Goal: Information Seeking & Learning: Learn about a topic

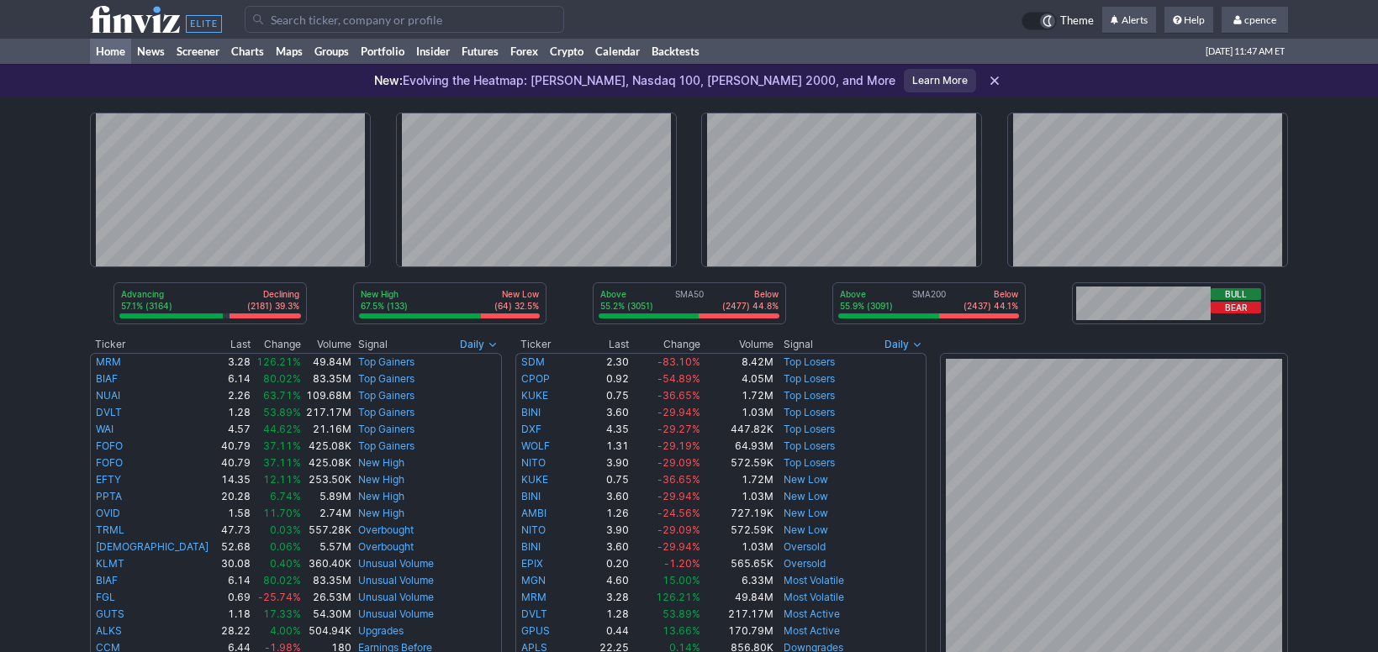
scroll to position [564, 0]
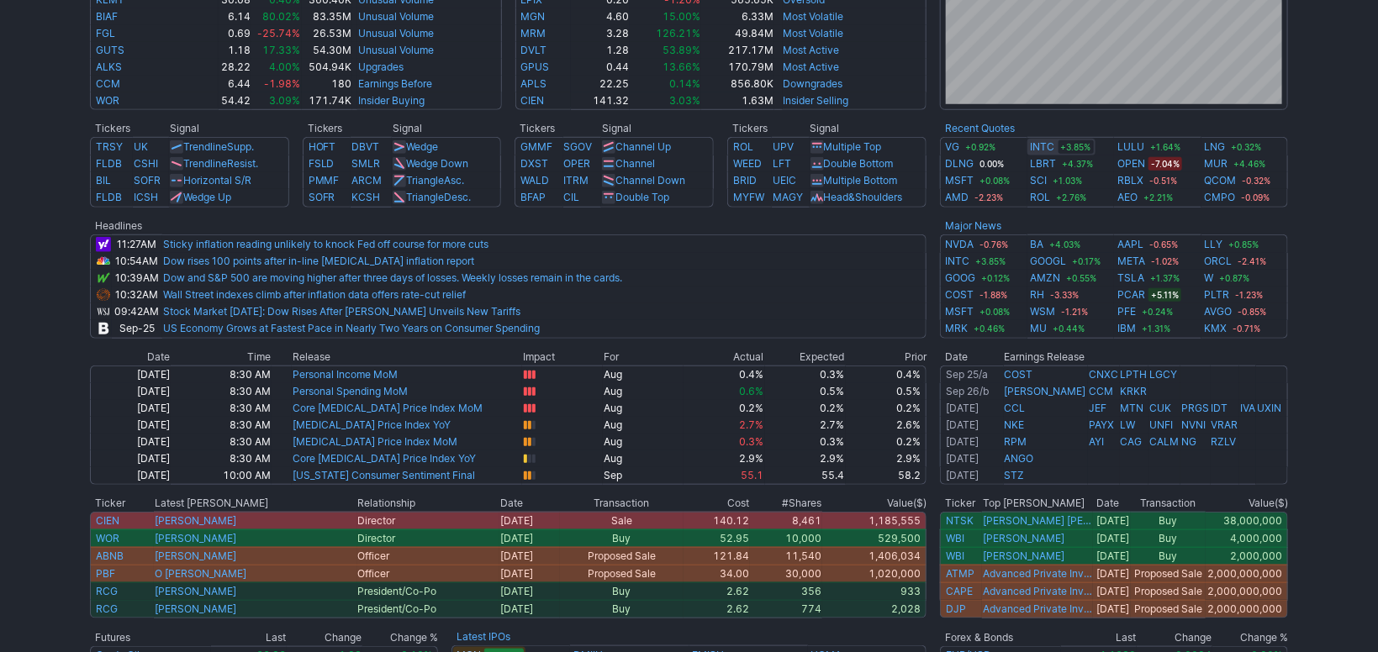
click at [1039, 148] on link "INTC" at bounding box center [1043, 147] width 24 height 17
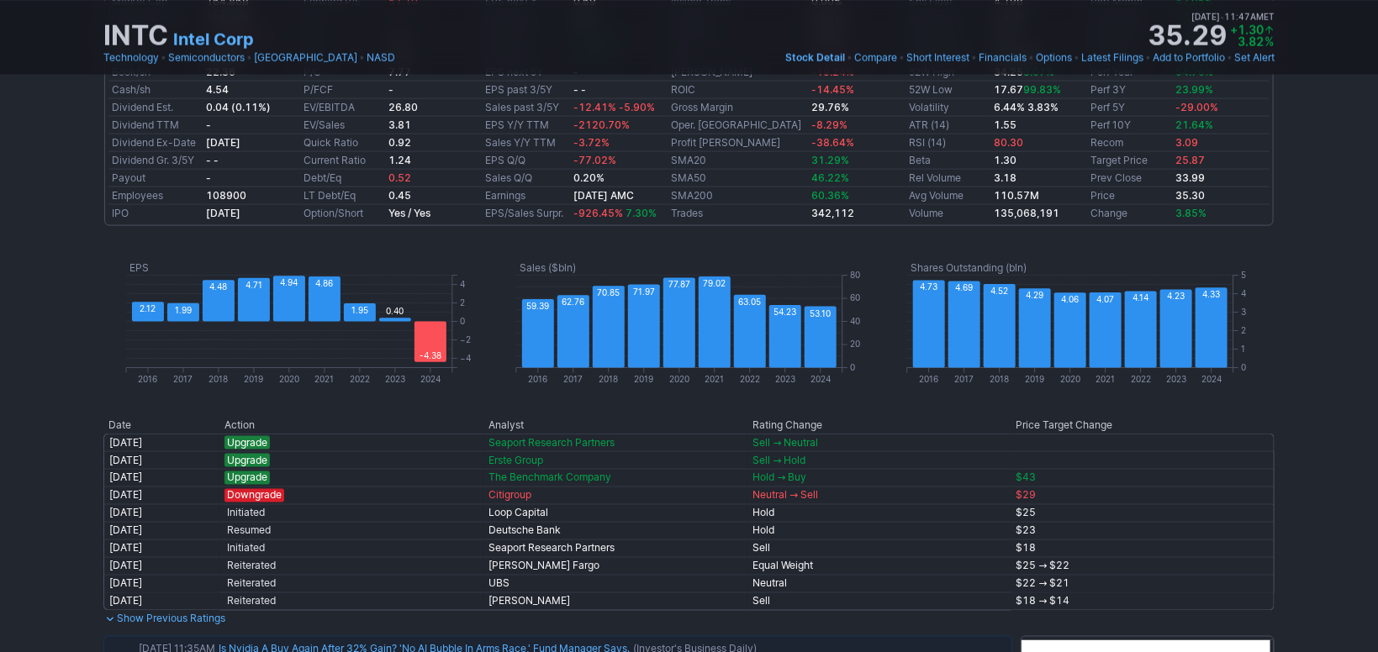
scroll to position [1227, 0]
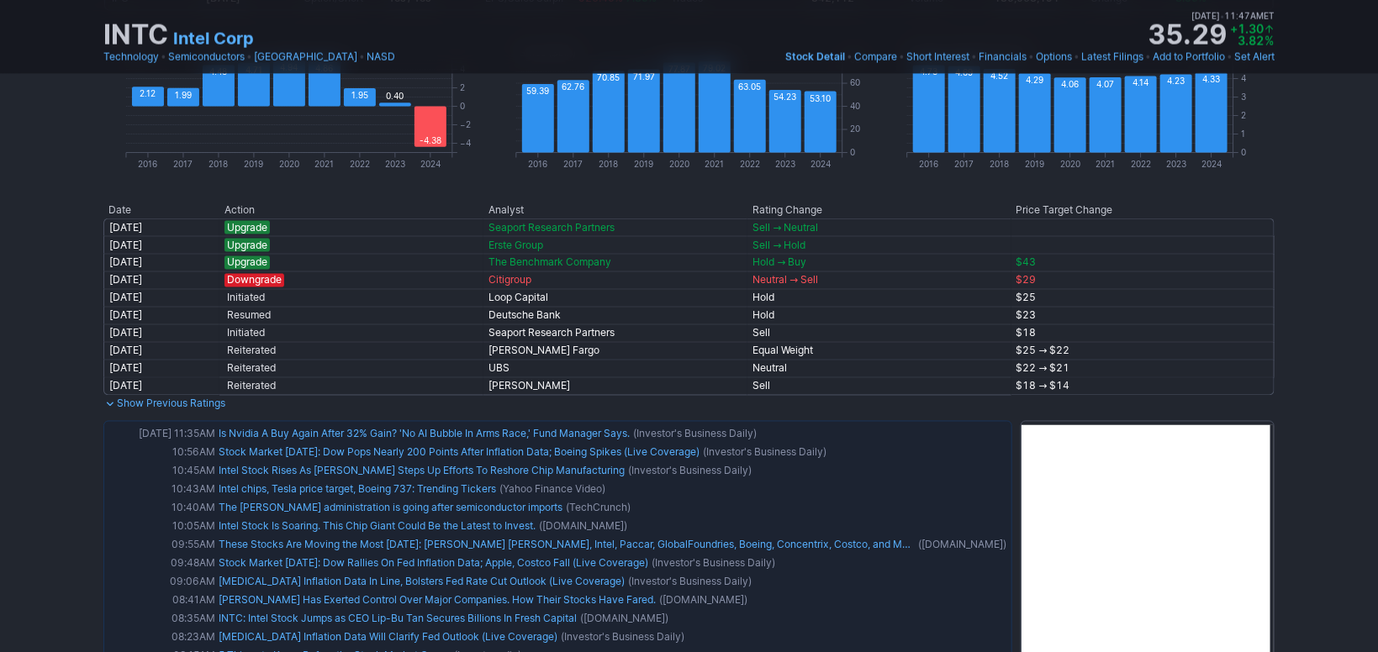
drag, startPoint x: 1305, startPoint y: 351, endPoint x: 1296, endPoint y: 340, distance: 15.0
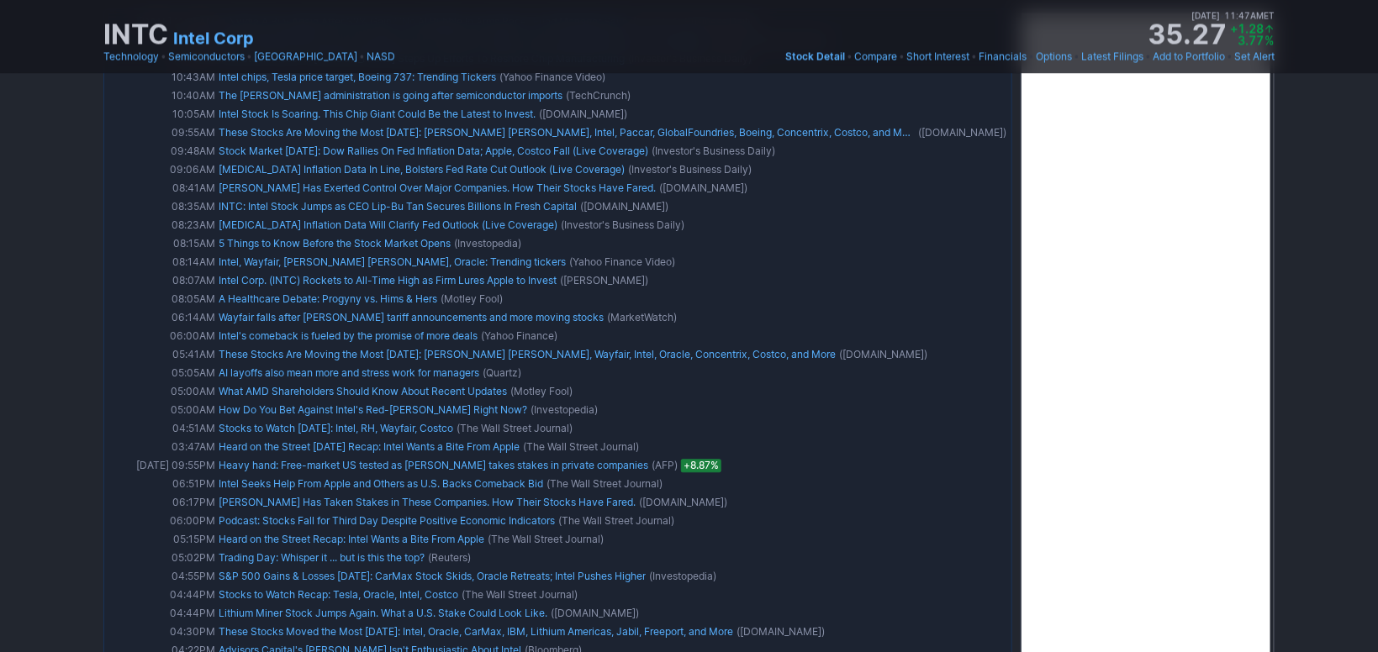
drag, startPoint x: 1317, startPoint y: 366, endPoint x: 1321, endPoint y: 330, distance: 36.4
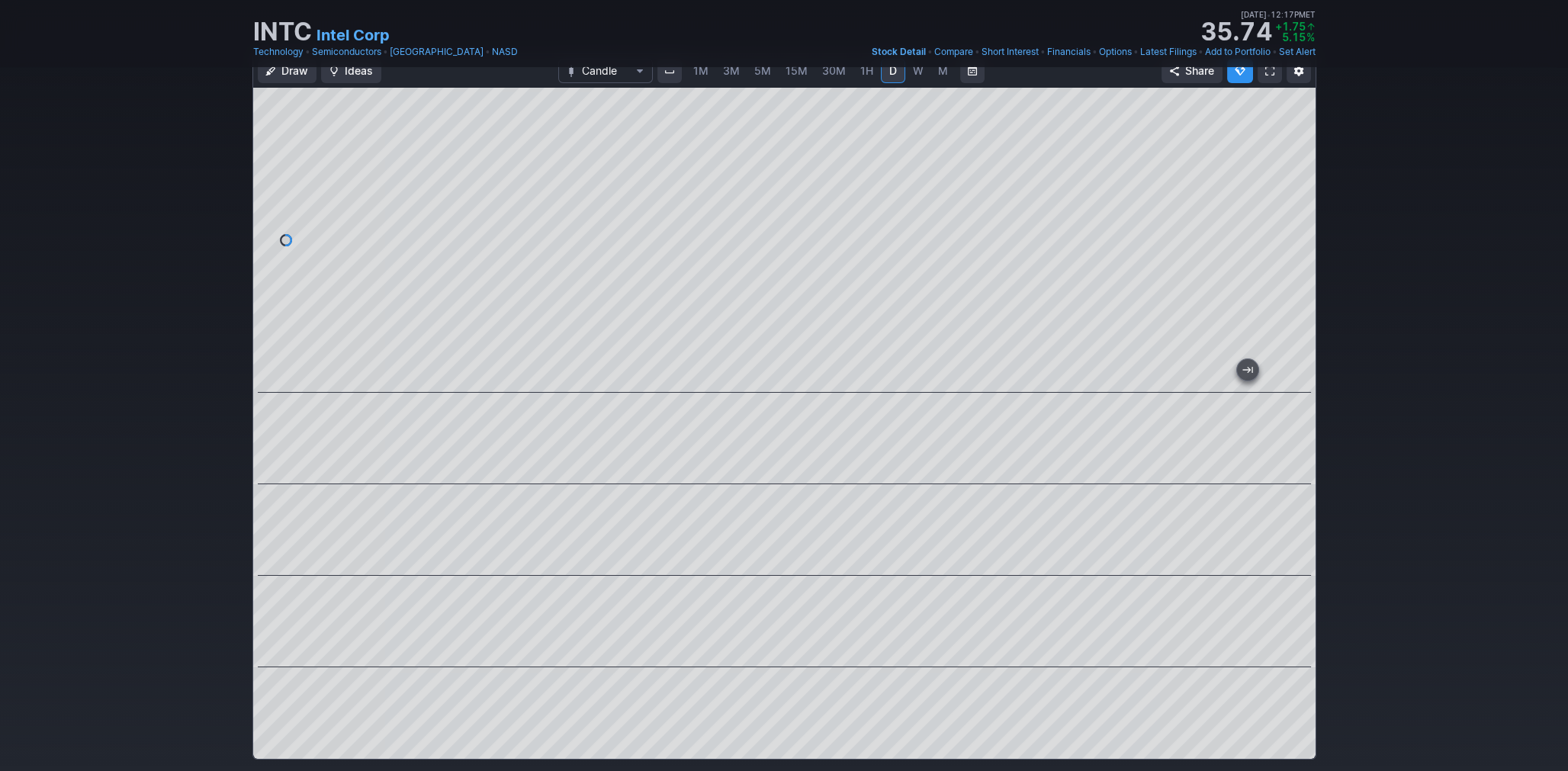
scroll to position [0, 0]
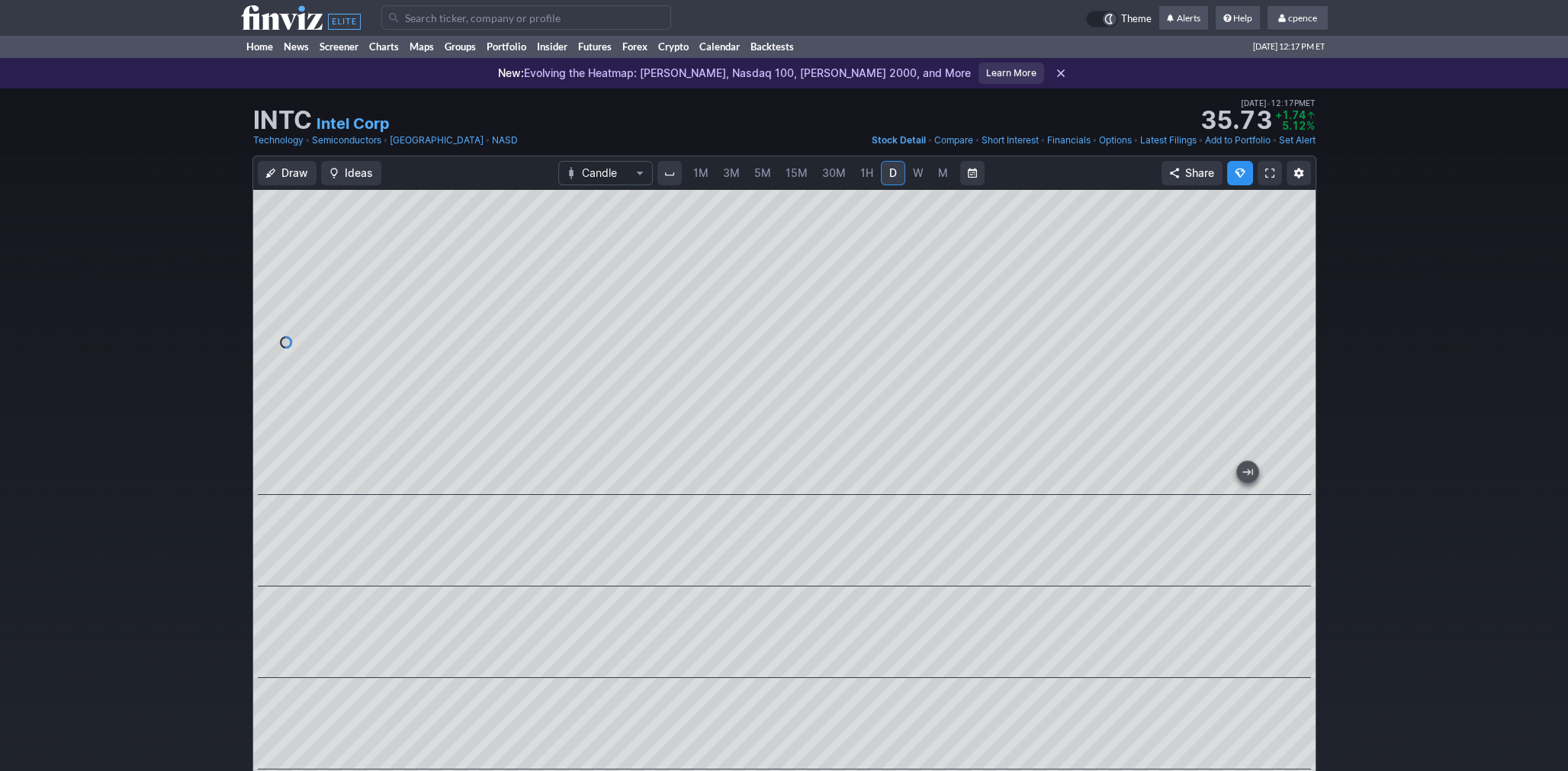
click at [1057, 75] on use at bounding box center [1060, 73] width 7 height 7
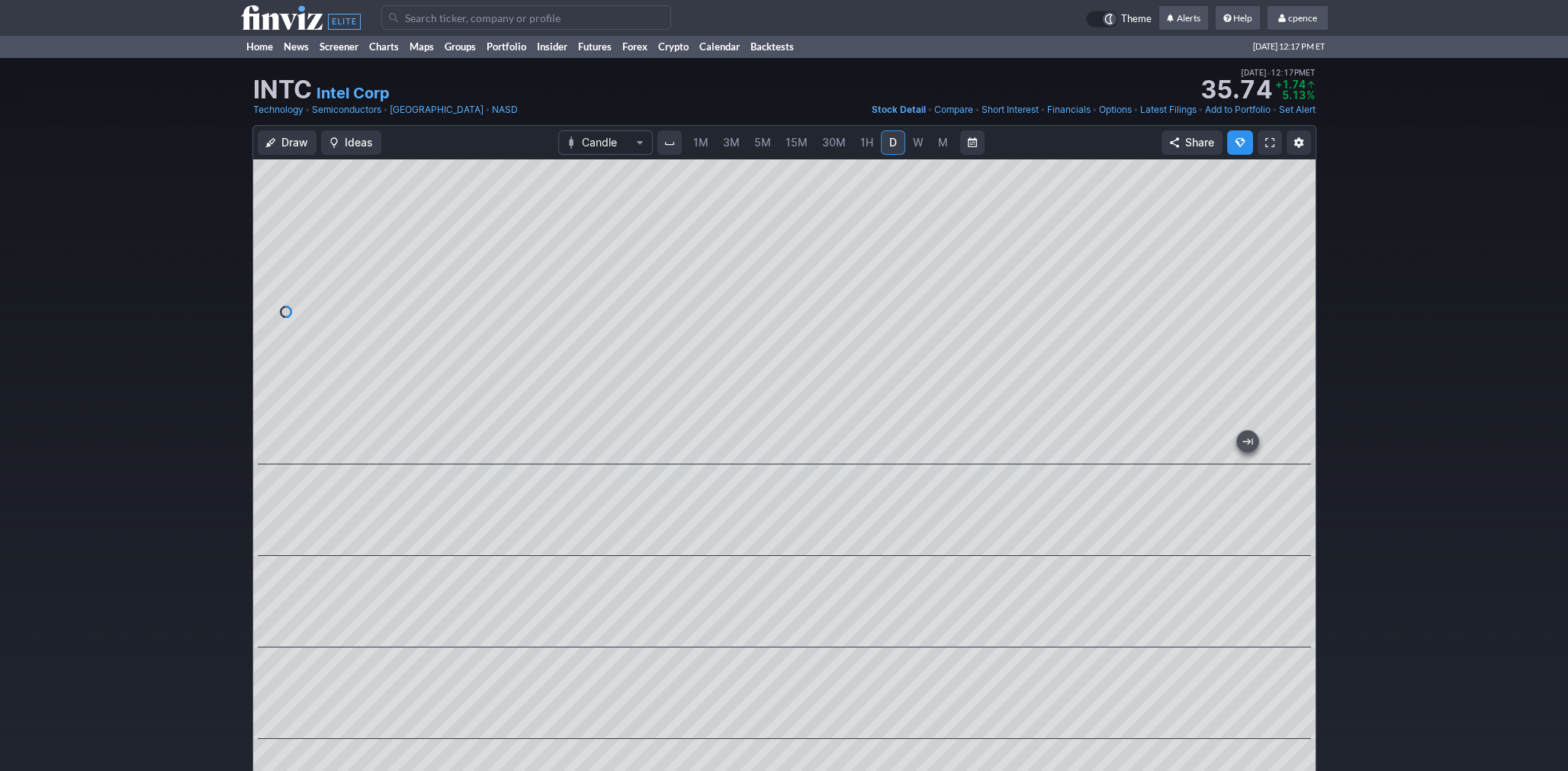
click at [256, 9] on use at bounding box center [301, 17] width 120 height 24
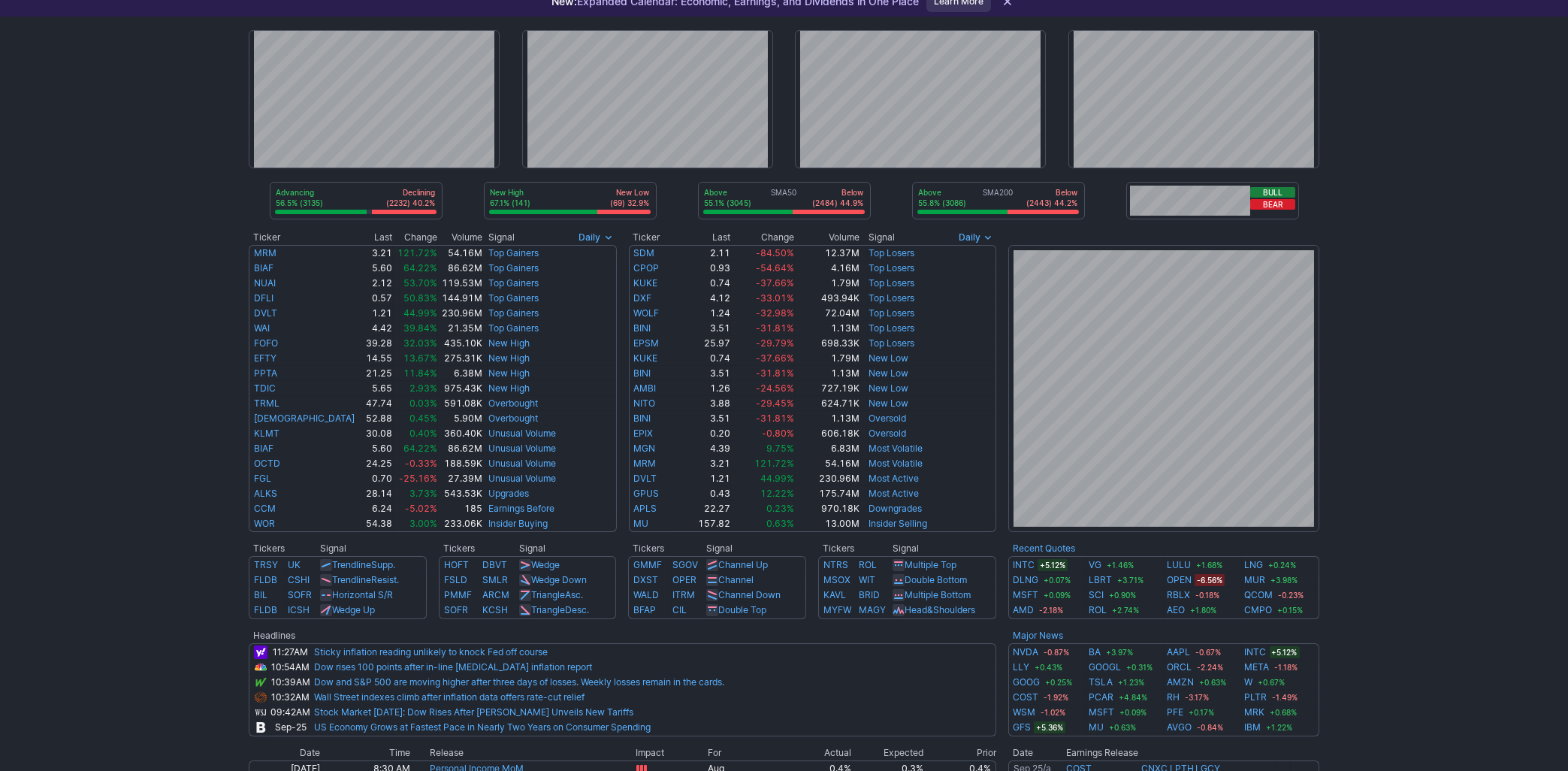
scroll to position [21, 0]
